Goal: Information Seeking & Learning: Learn about a topic

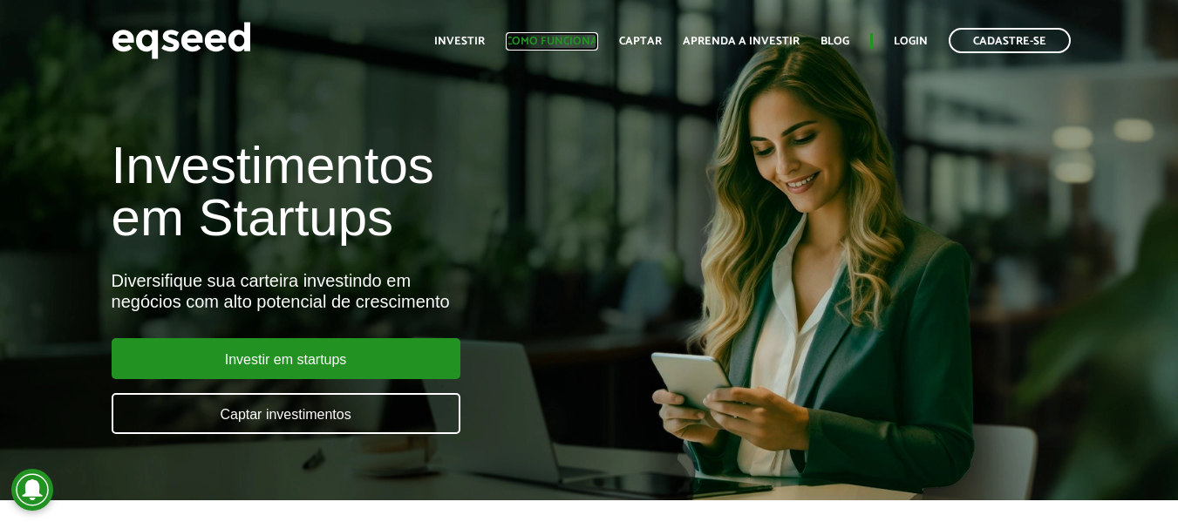
click at [530, 37] on link "Como funciona" at bounding box center [552, 41] width 92 height 11
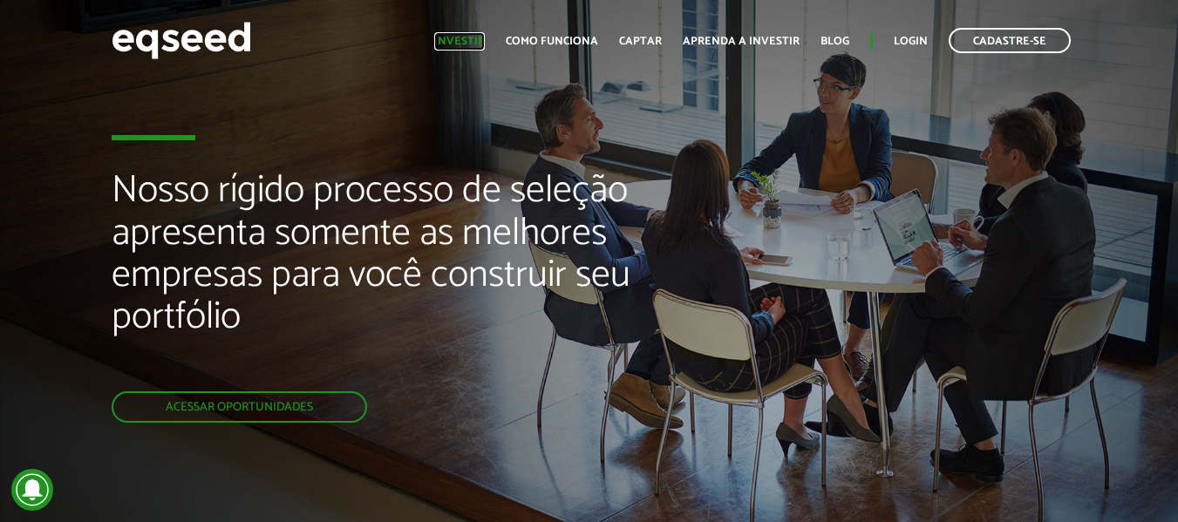
click at [477, 39] on link "Investir" at bounding box center [459, 41] width 51 height 11
